Goal: Transaction & Acquisition: Book appointment/travel/reservation

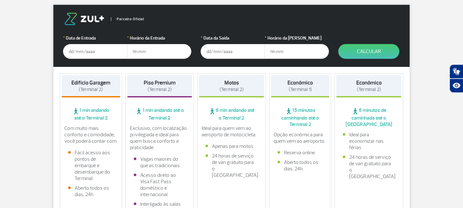
scroll to position [110, 0]
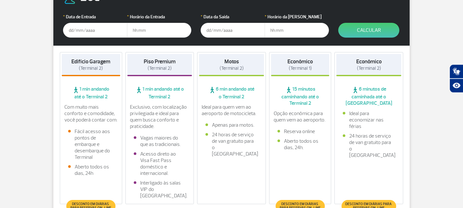
scroll to position [147, 0]
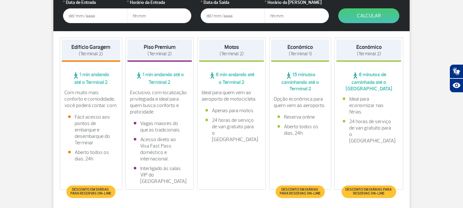
drag, startPoint x: 370, startPoint y: 138, endPoint x: 367, endPoint y: 119, distance: 19.1
click at [368, 135] on div "Ideal para economizar nas férias 24 horas de serviço de van gratuito para o Ter…" at bounding box center [368, 121] width 65 height 51
click at [368, 44] on strong "Econômico" at bounding box center [368, 47] width 25 height 7
click at [368, 45] on strong "Econômico" at bounding box center [368, 47] width 25 height 7
drag, startPoint x: 74, startPoint y: 21, endPoint x: 82, endPoint y: 21, distance: 8.4
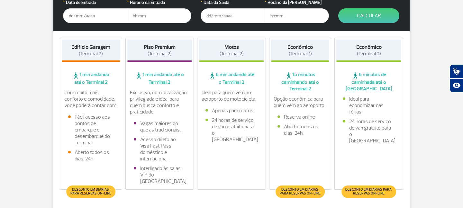
click at [75, 21] on input "text" at bounding box center [95, 15] width 64 height 15
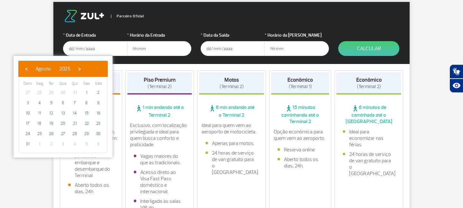
scroll to position [110, 0]
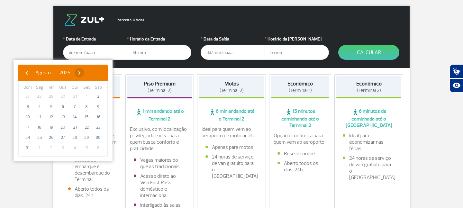
click at [84, 75] on span "›" at bounding box center [80, 73] width 10 height 10
click at [64, 98] on span "3" at bounding box center [63, 96] width 10 height 10
type input "[DATE]"
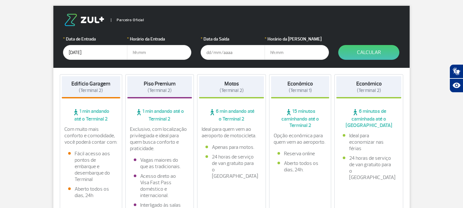
click at [158, 57] on input "text" at bounding box center [159, 52] width 64 height 15
click at [143, 52] on input "text" at bounding box center [159, 52] width 64 height 15
click at [137, 54] on input "text" at bounding box center [159, 52] width 64 height 15
click at [136, 53] on input "text" at bounding box center [159, 52] width 64 height 15
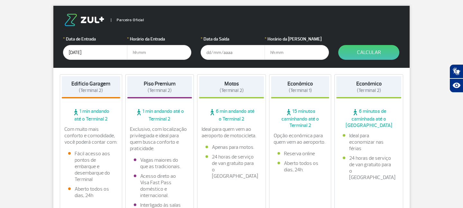
click at [136, 53] on input "text" at bounding box center [159, 52] width 64 height 15
type input "07:00"
click at [230, 56] on input "text" at bounding box center [233, 52] width 64 height 15
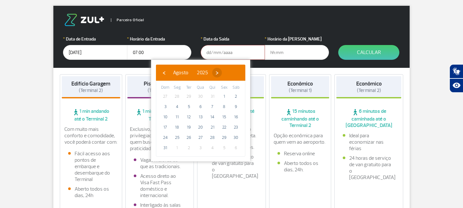
click at [222, 74] on span "›" at bounding box center [217, 73] width 10 height 10
click at [166, 106] on span "7" at bounding box center [165, 107] width 10 height 10
type input "[DATE]"
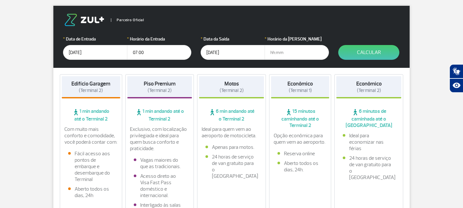
click at [285, 54] on input "text" at bounding box center [296, 52] width 64 height 15
type input "22:00"
click at [384, 55] on button "Calcular" at bounding box center [368, 52] width 61 height 15
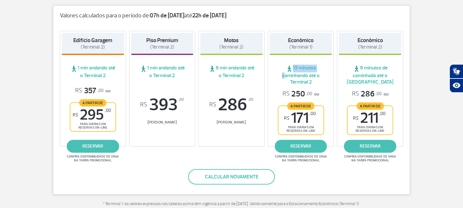
drag, startPoint x: 286, startPoint y: 66, endPoint x: 321, endPoint y: 70, distance: 35.6
click at [321, 70] on span "15 minutos caminhando até o Terminal 2" at bounding box center [301, 75] width 62 height 21
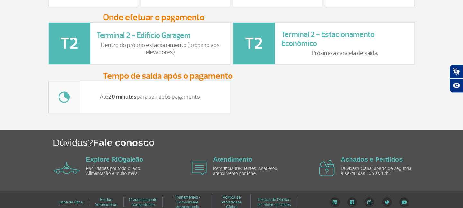
scroll to position [865, 0]
